Goal: Browse casually

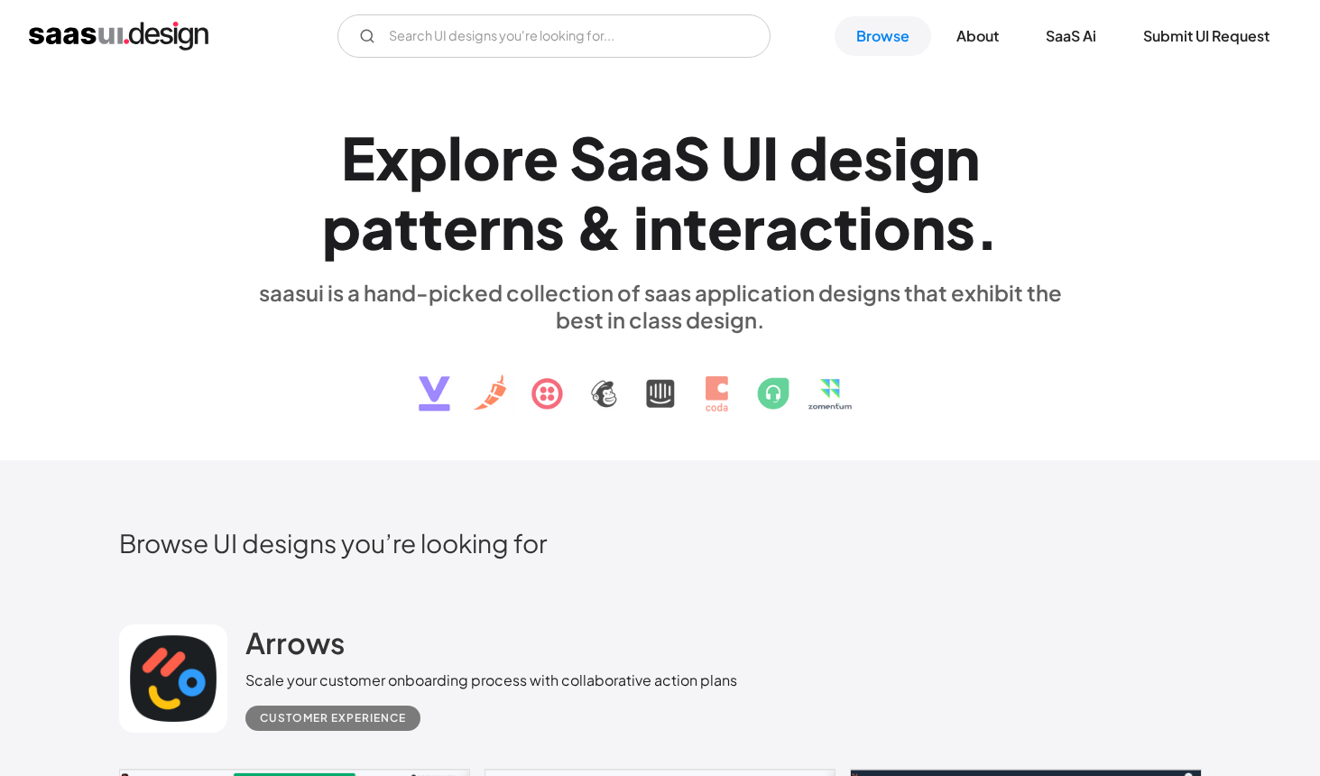
scroll to position [894, 0]
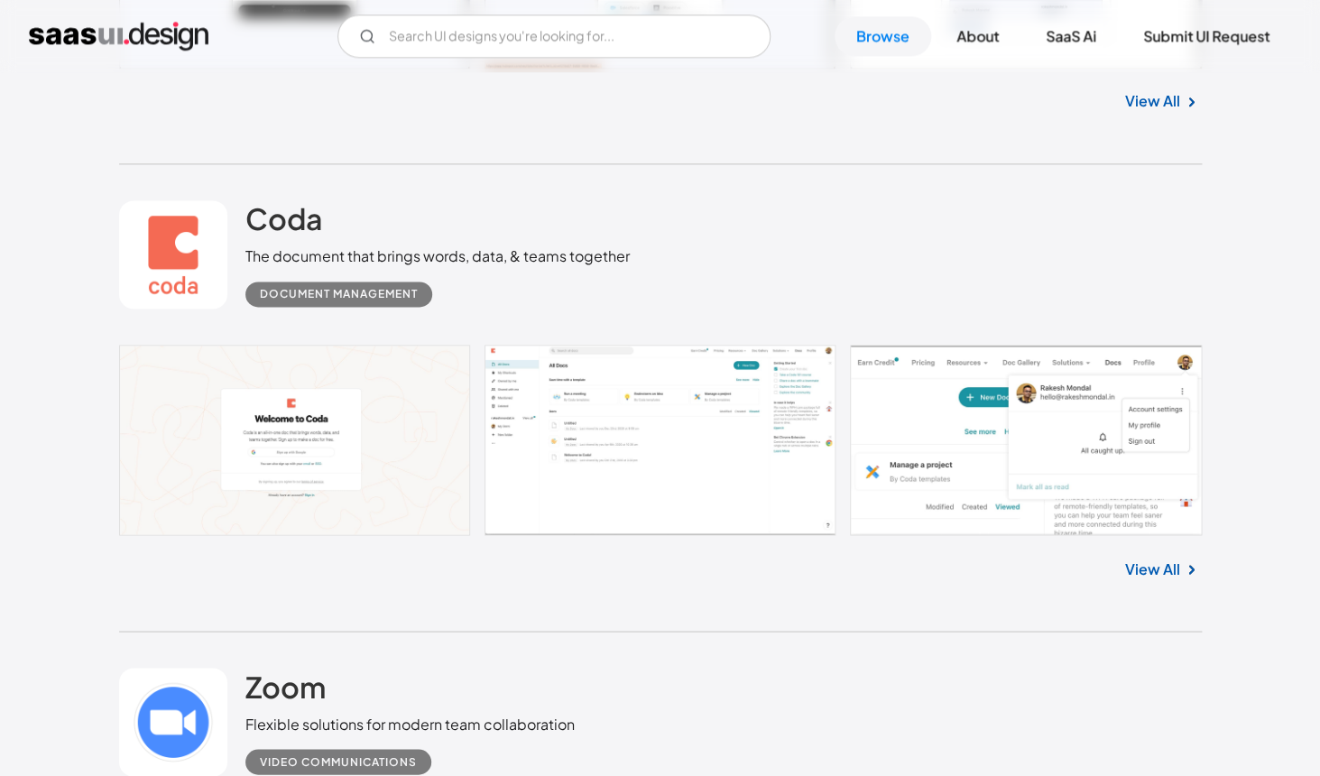
click at [598, 459] on link at bounding box center [660, 440] width 1083 height 190
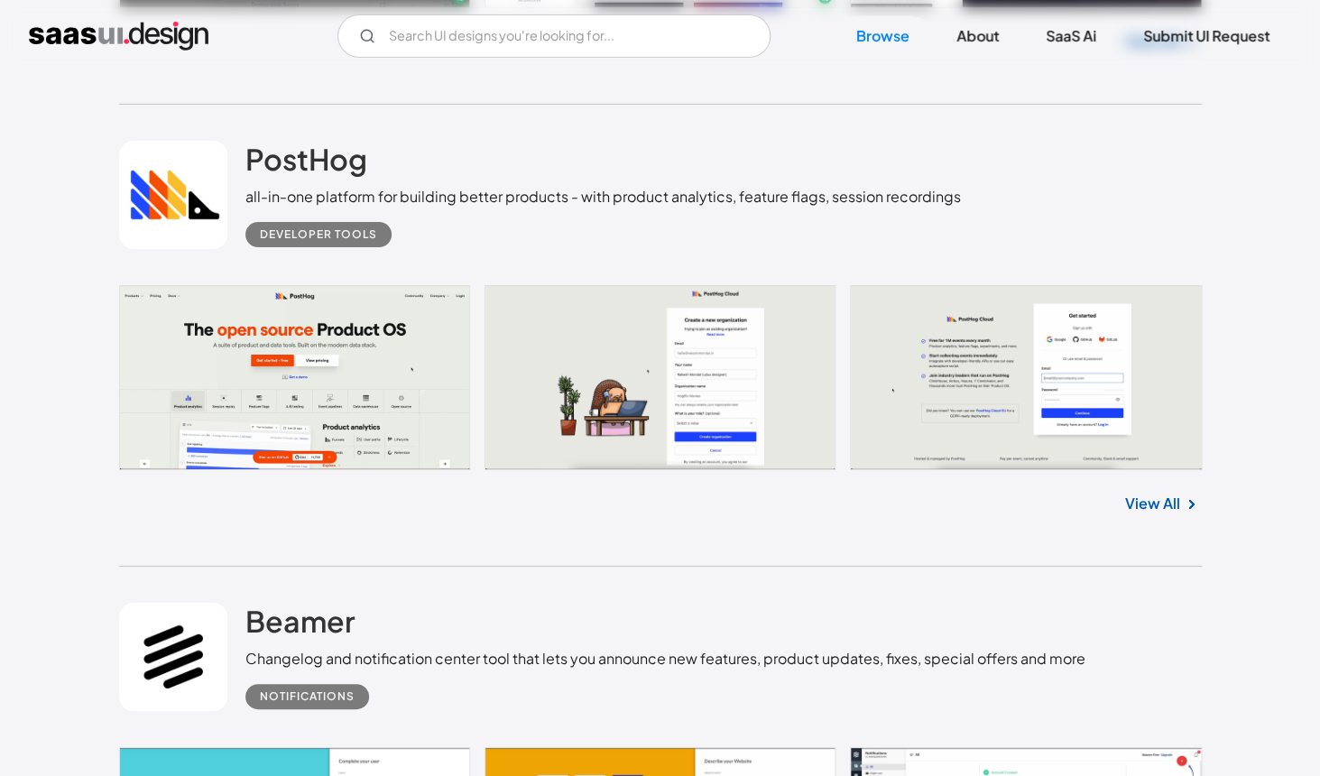
scroll to position [2347, 0]
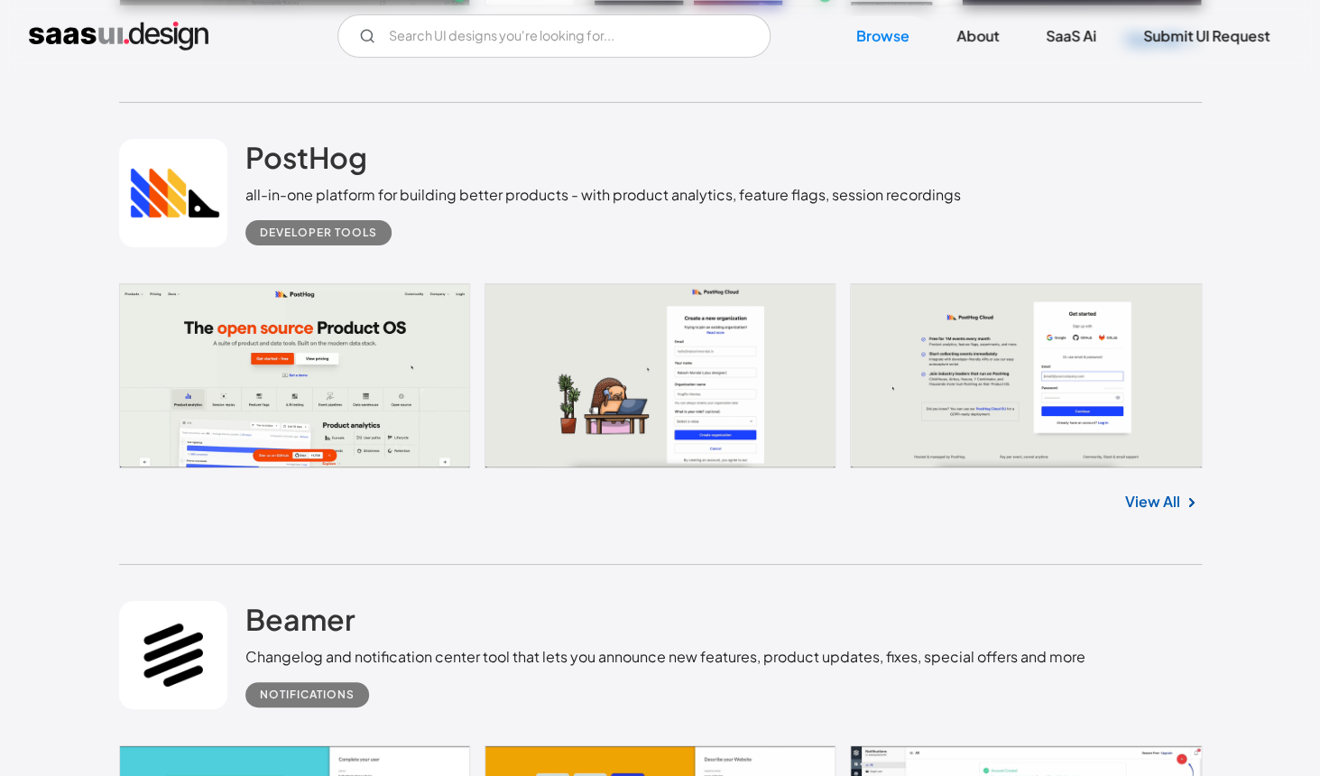
click at [1172, 511] on link "View All" at bounding box center [1152, 502] width 55 height 22
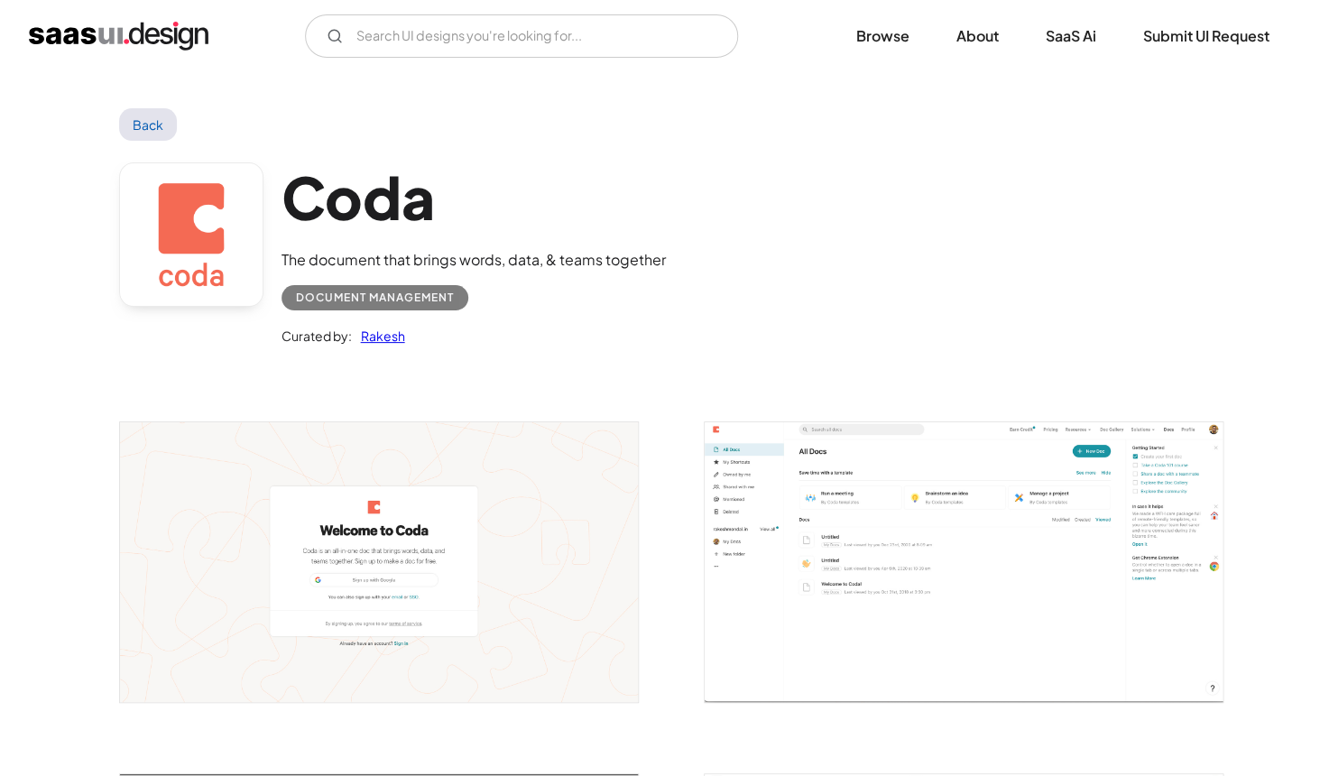
click at [792, 504] on img "open lightbox" at bounding box center [964, 561] width 518 height 279
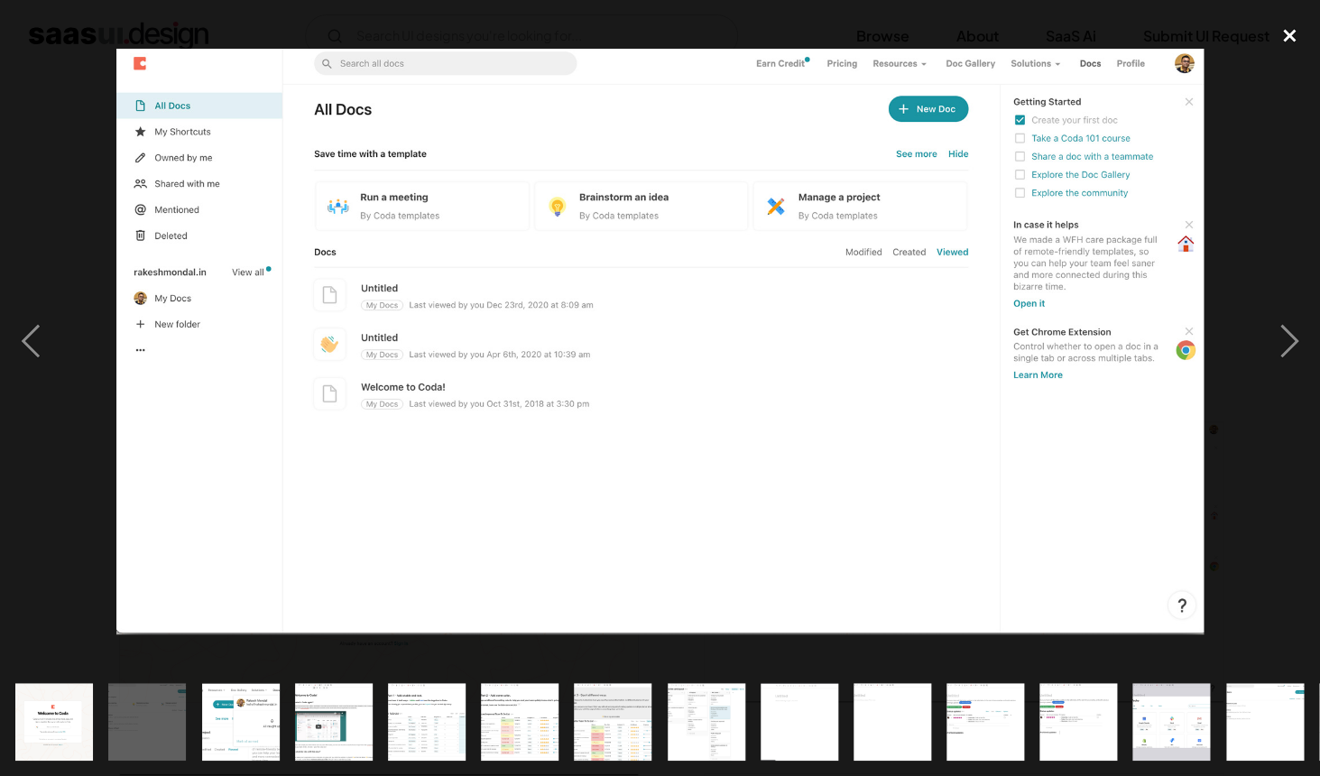
click at [1292, 34] on div "close lightbox" at bounding box center [1289, 35] width 61 height 40
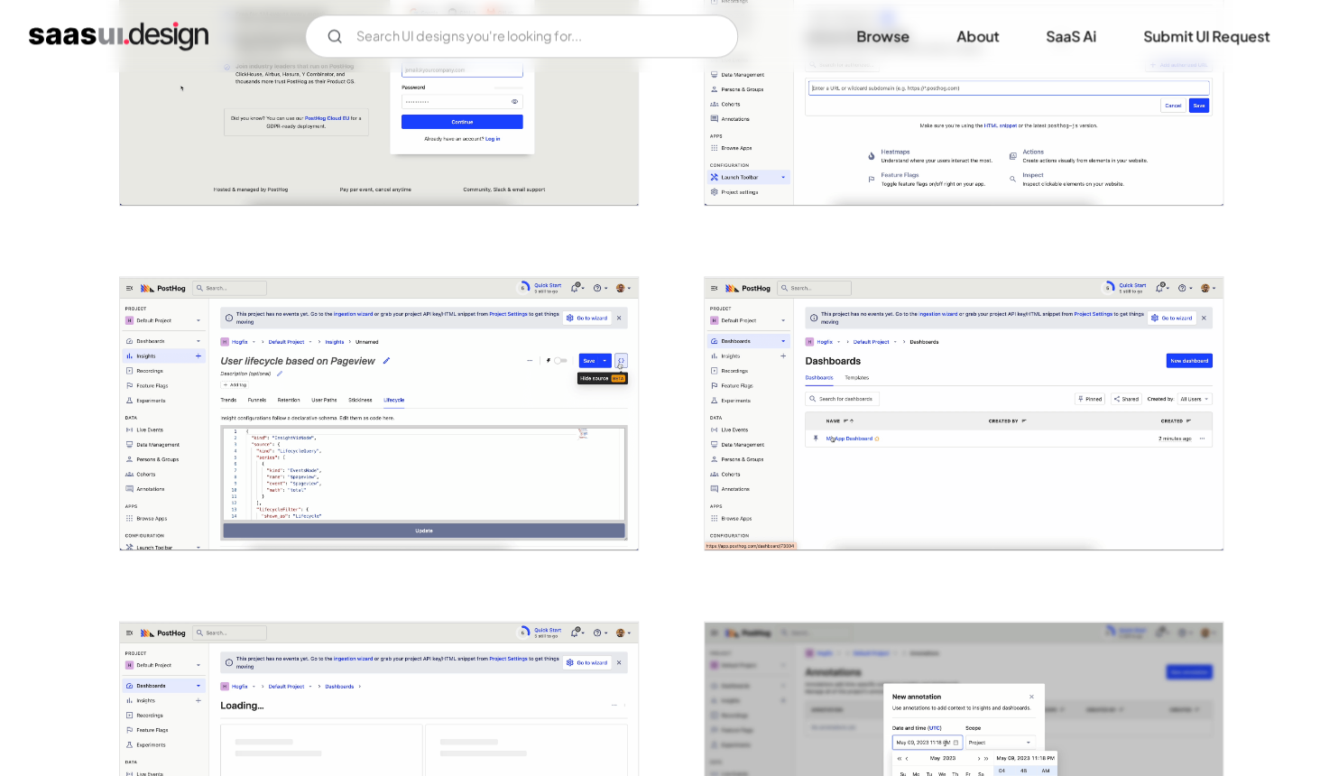
scroll to position [874, 0]
